Goal: Find specific fact: Find specific fact

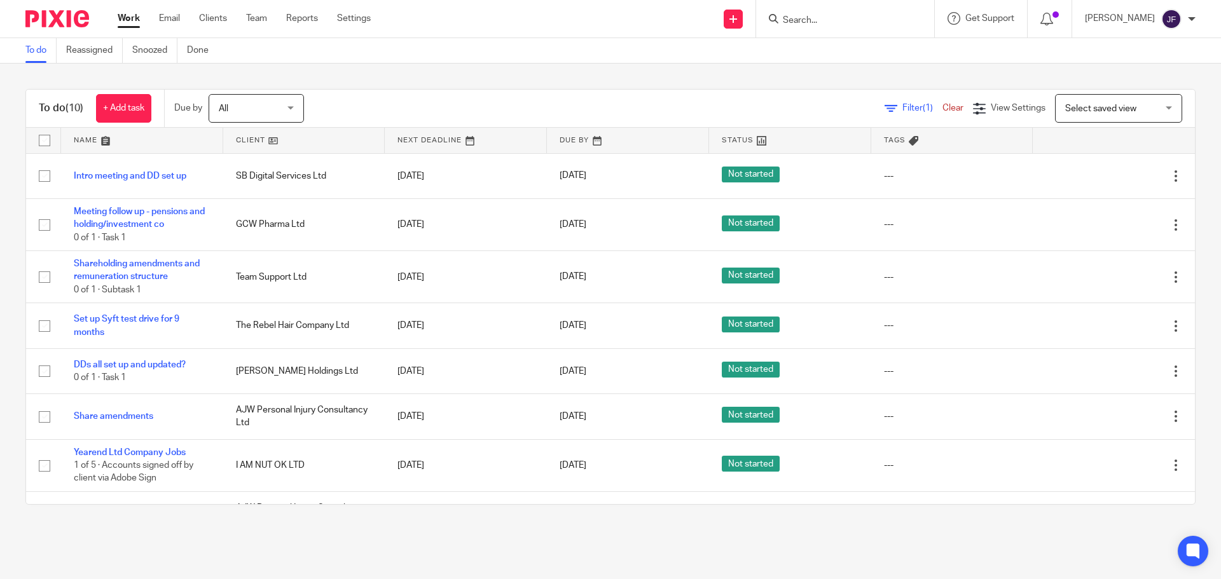
scroll to position [64, 0]
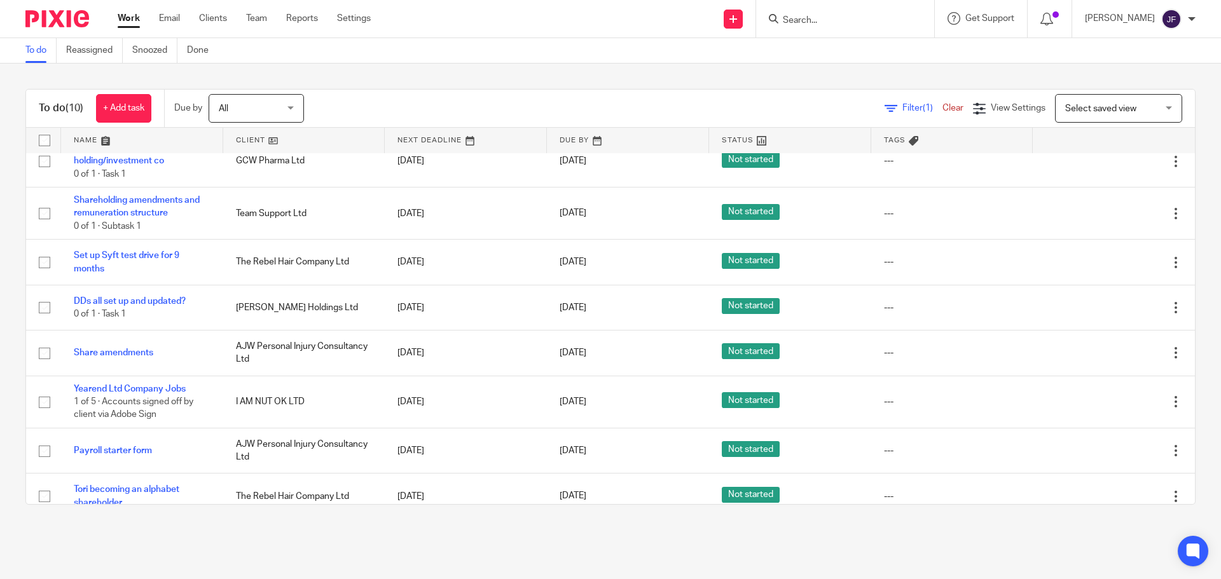
click at [884, 27] on div at bounding box center [845, 19] width 178 height 38
click at [862, 20] on input "Search" at bounding box center [838, 20] width 114 height 11
type input "[PERSON_NAME]"
click at [839, 25] on input "Search" at bounding box center [838, 20] width 114 height 11
click at [837, 22] on input "Search" at bounding box center [838, 20] width 114 height 11
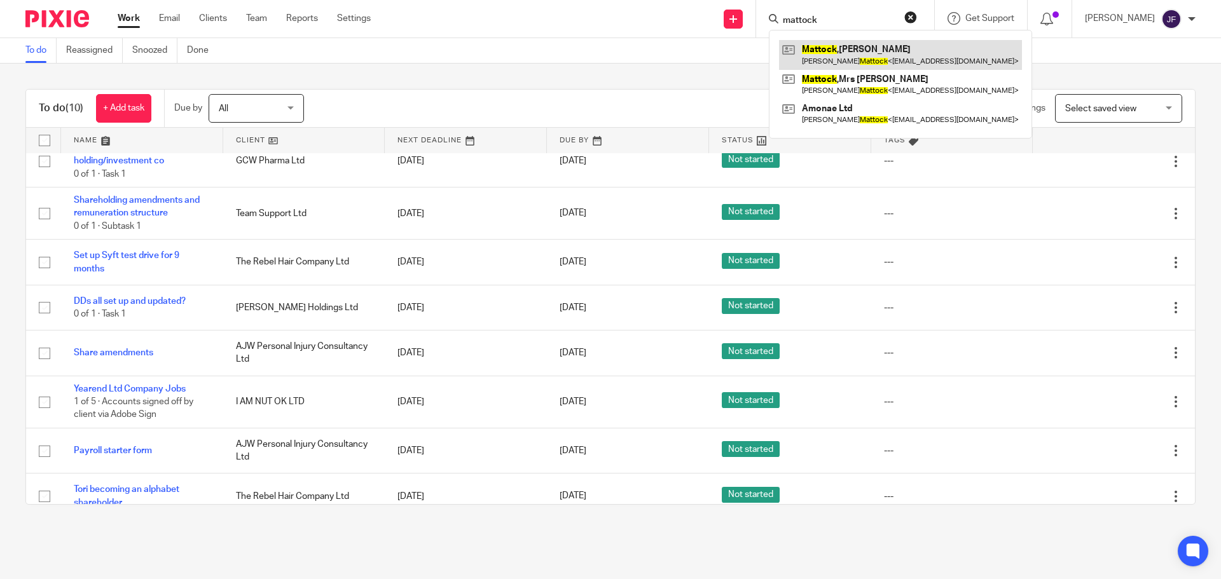
type input "mattock"
click at [924, 50] on link at bounding box center [900, 54] width 243 height 29
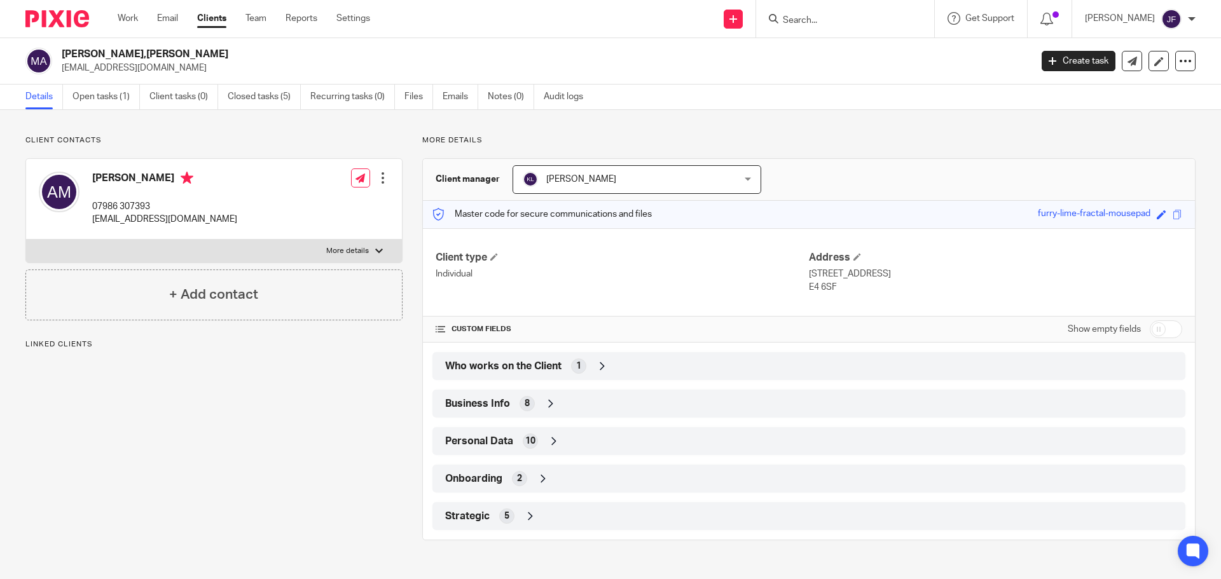
click at [485, 401] on span "Business Info" at bounding box center [477, 403] width 65 height 13
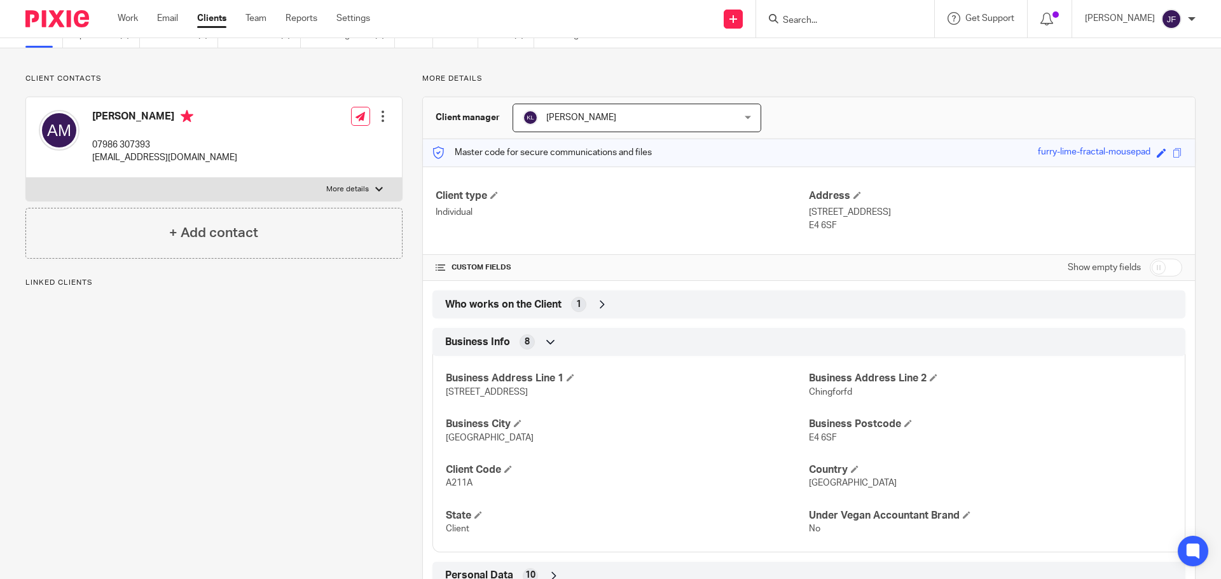
scroll to position [183, 0]
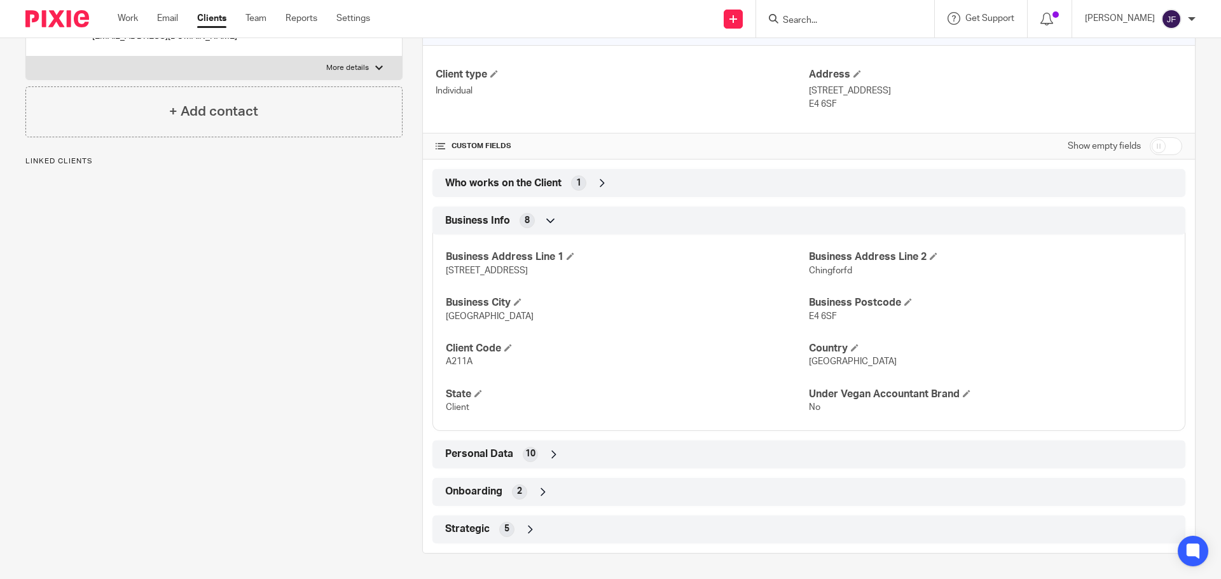
click at [530, 457] on span "10" at bounding box center [530, 454] width 10 height 13
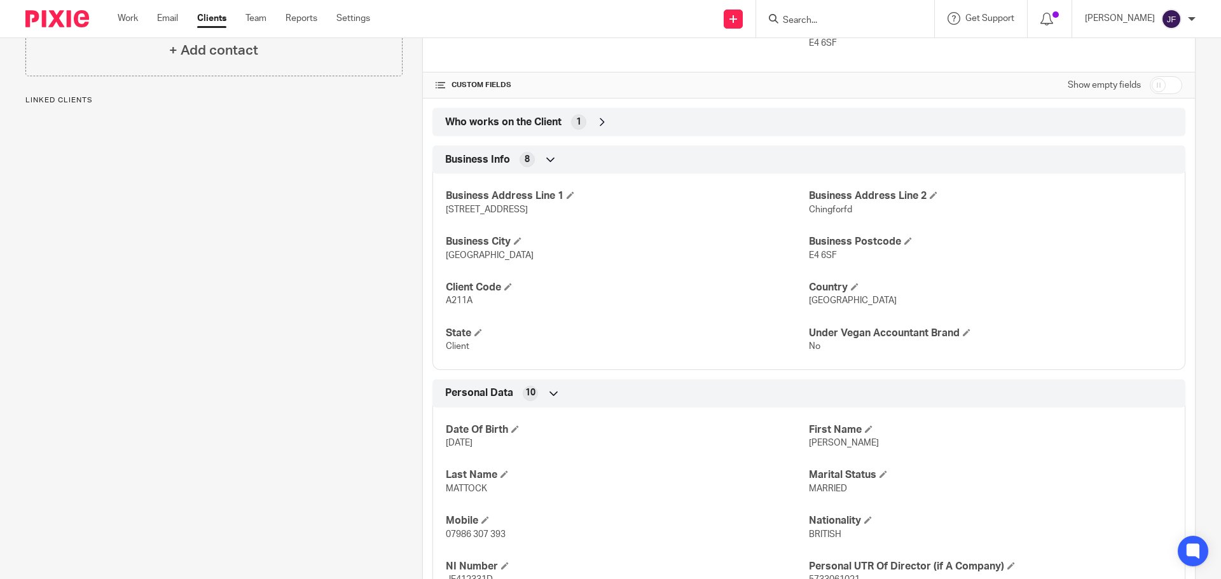
scroll to position [247, 0]
drag, startPoint x: 490, startPoint y: 442, endPoint x: 442, endPoint y: 441, distance: 47.7
click at [446, 441] on p "4 May 1976" at bounding box center [627, 440] width 363 height 13
copy span "4 May 1976"
